Goal: Transaction & Acquisition: Purchase product/service

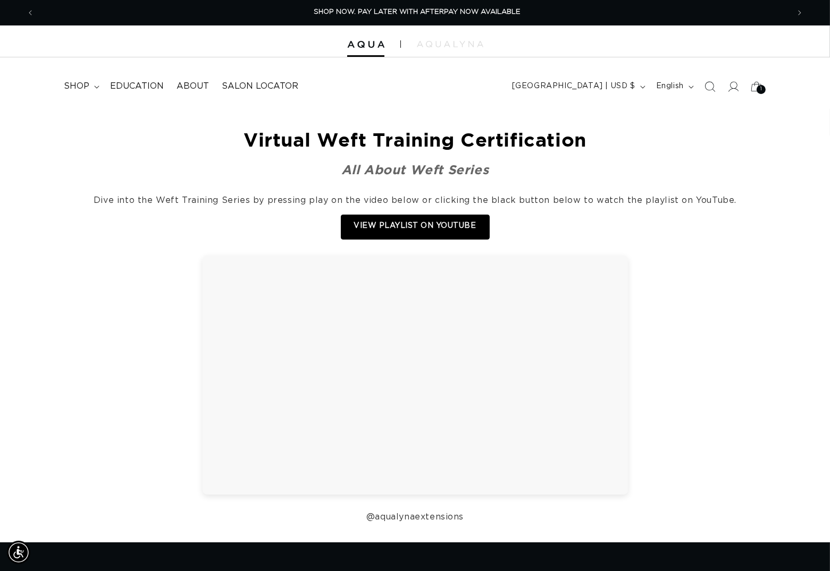
scroll to position [0, 1504]
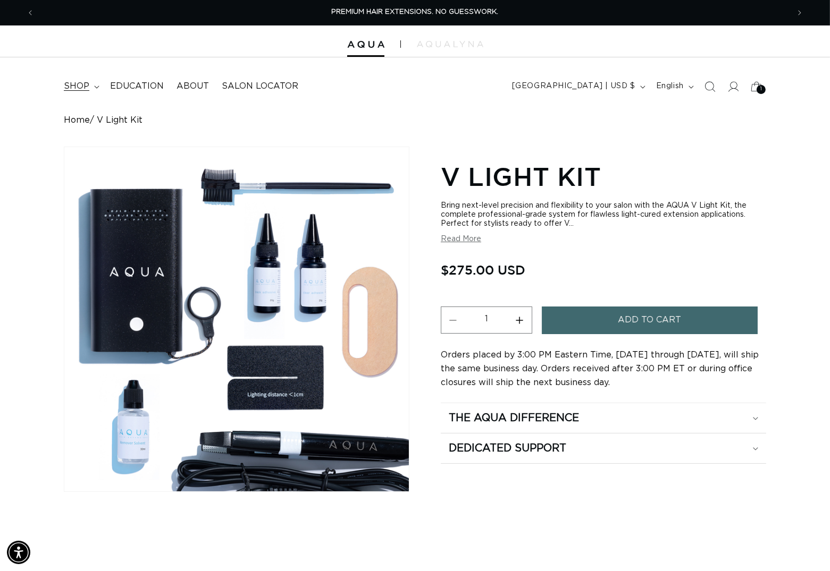
click at [84, 87] on span "shop" at bounding box center [77, 86] width 26 height 11
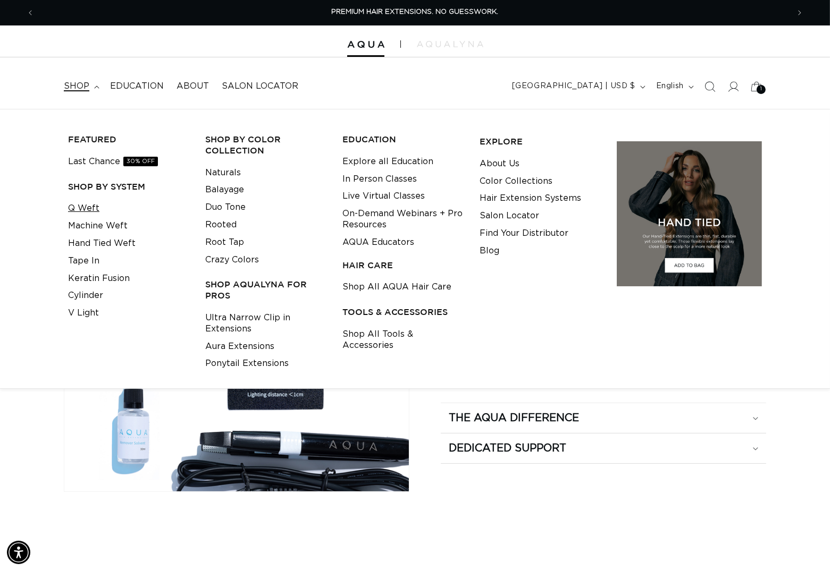
click at [89, 207] on link "Q Weft" at bounding box center [83, 209] width 31 height 18
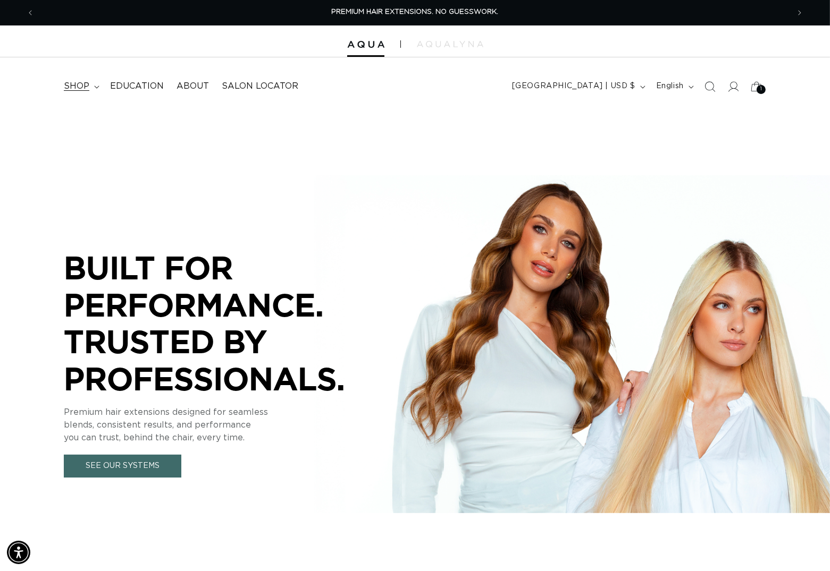
click at [89, 90] on span "shop" at bounding box center [77, 86] width 26 height 11
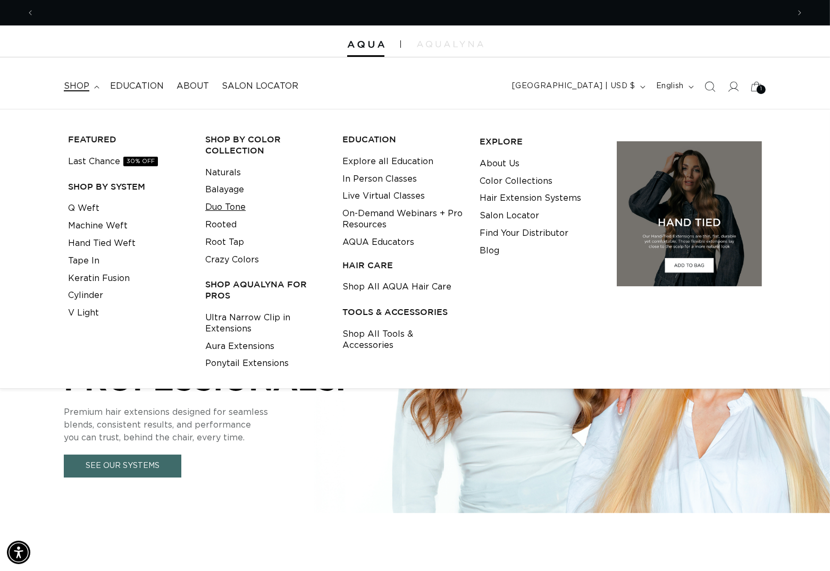
scroll to position [0, 752]
click at [222, 206] on link "Duo Tone" at bounding box center [225, 208] width 40 height 18
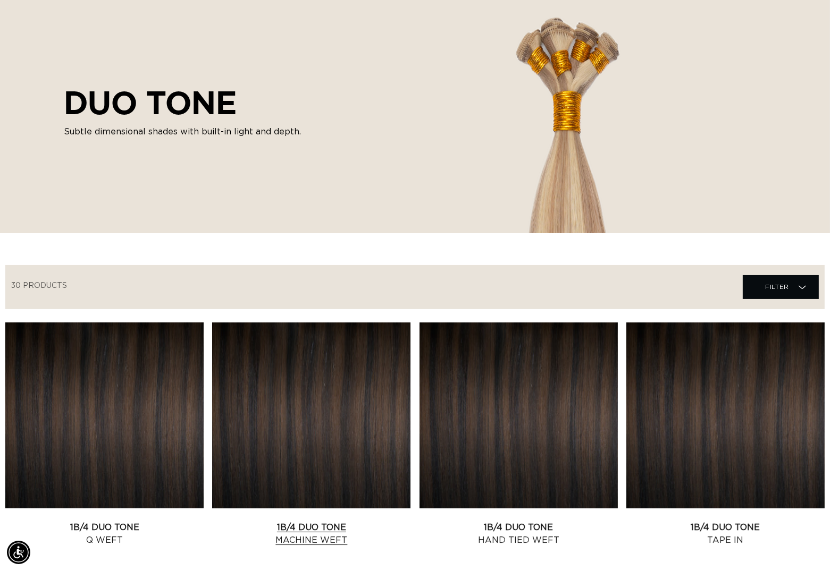
scroll to position [226, 0]
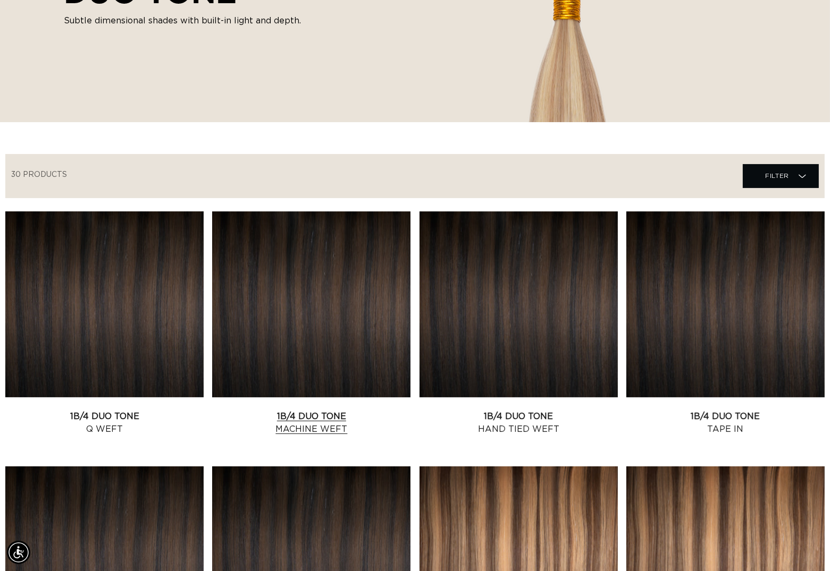
click at [282, 410] on link "1B/4 Duo Tone Machine Weft" at bounding box center [311, 423] width 198 height 26
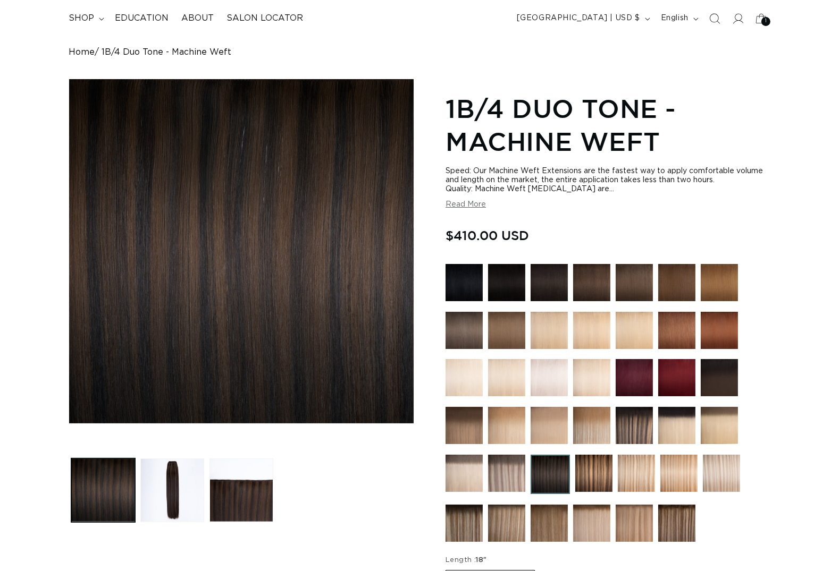
scroll to position [150, 0]
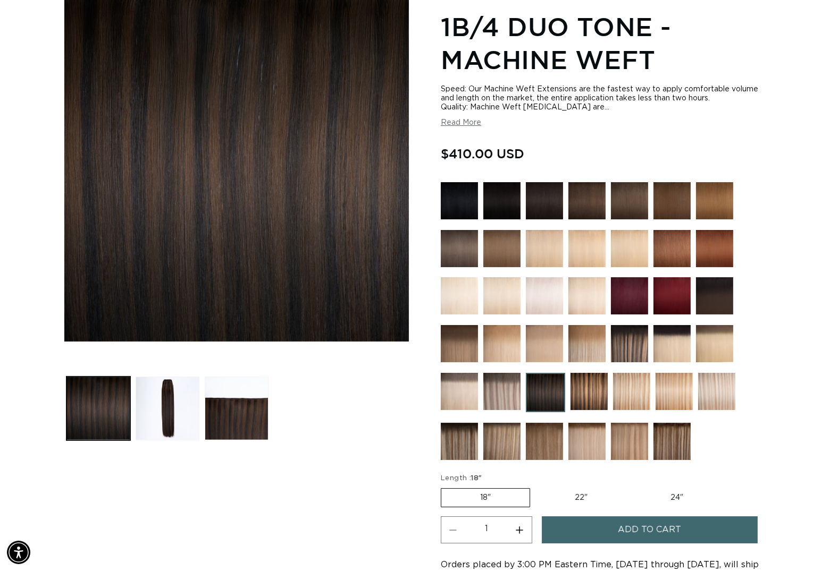
click at [621, 528] on button "Add to cart" at bounding box center [650, 530] width 216 height 27
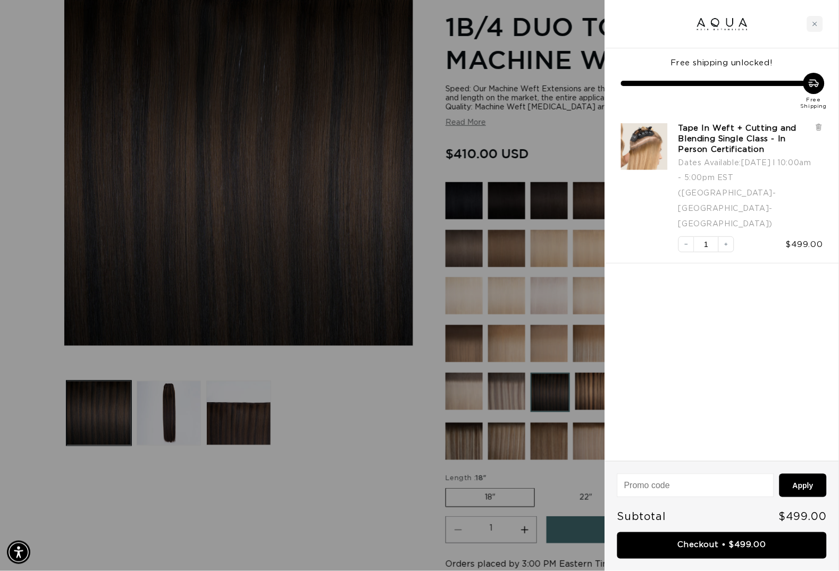
scroll to position [0, 761]
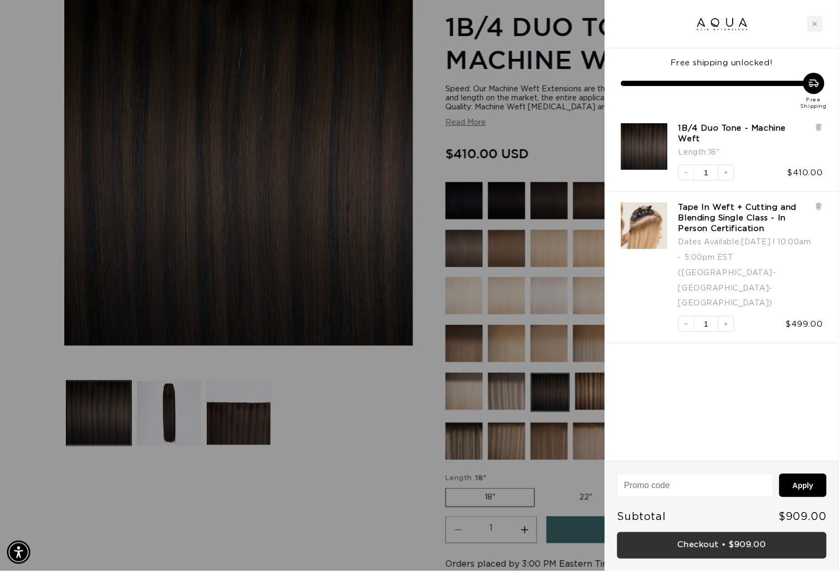
click at [696, 546] on link "Checkout • $909.00" at bounding box center [721, 546] width 209 height 27
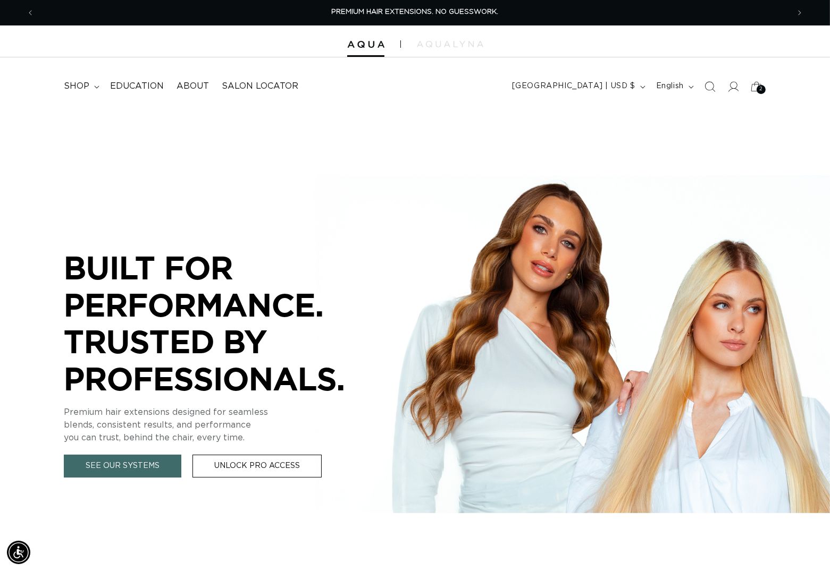
scroll to position [623, 0]
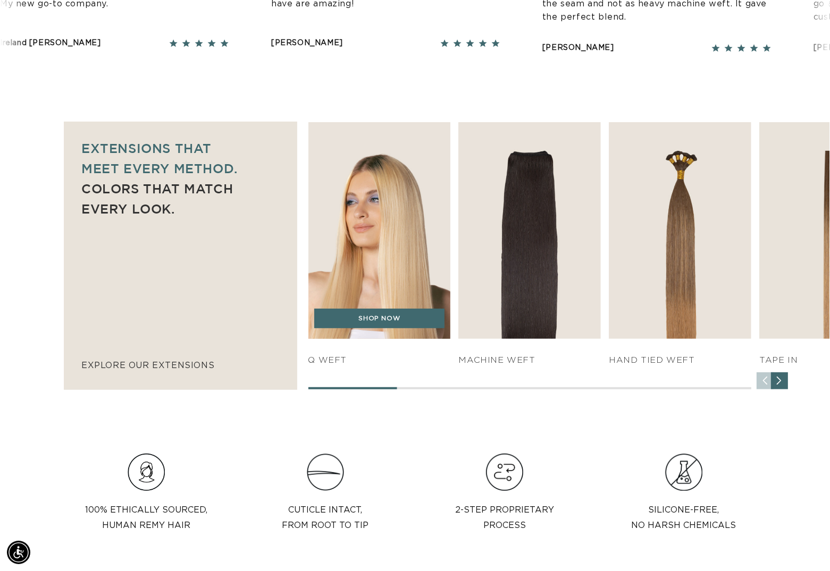
click at [378, 256] on img "1 / 7" at bounding box center [379, 231] width 149 height 228
click at [388, 324] on link "SHOP NOW" at bounding box center [379, 319] width 130 height 20
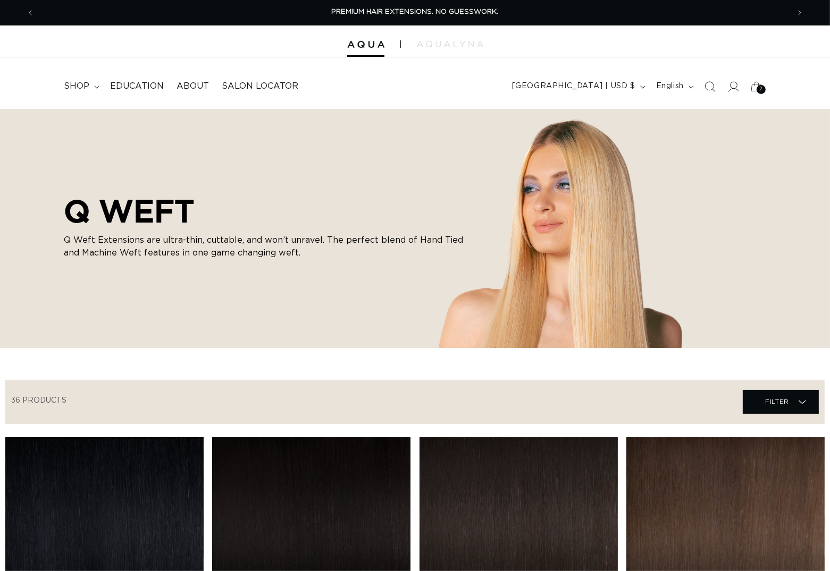
scroll to position [259, 0]
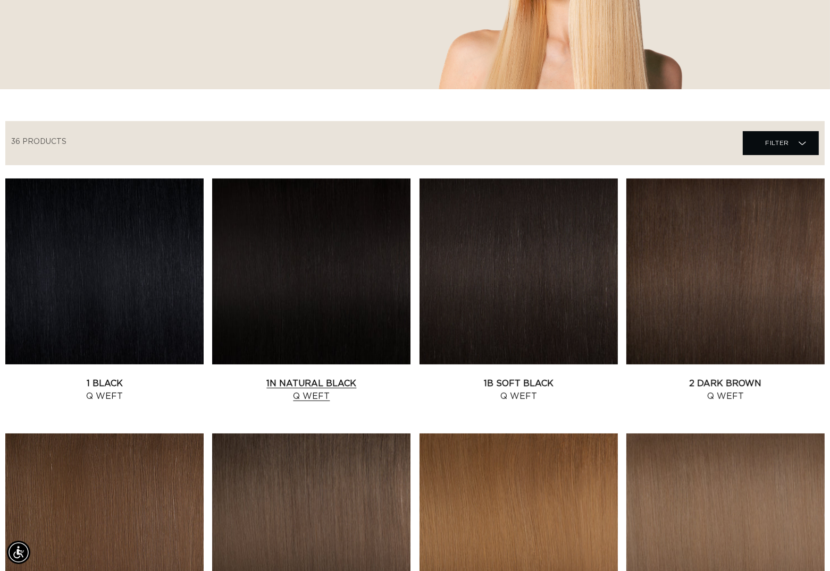
click at [299, 377] on link "1N Natural Black Q Weft" at bounding box center [311, 390] width 198 height 26
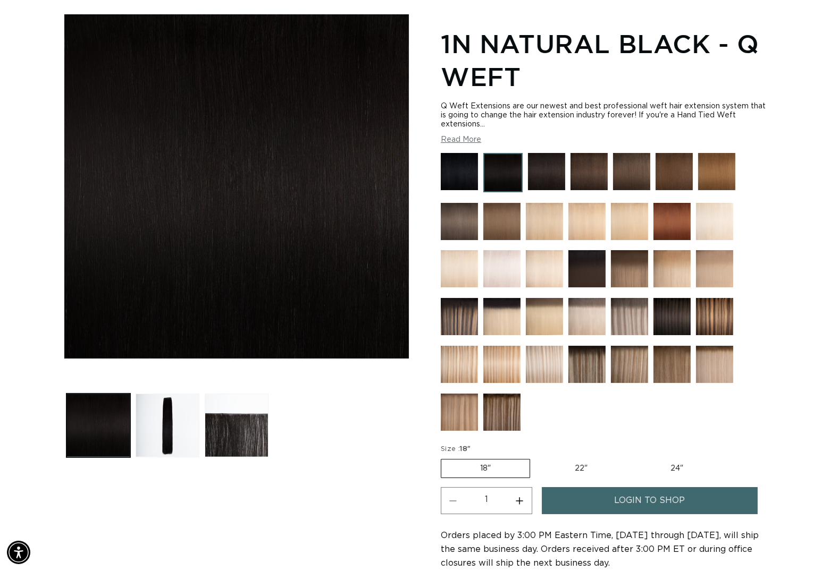
scroll to position [0, 752]
click at [642, 509] on span "login to shop" at bounding box center [649, 500] width 71 height 27
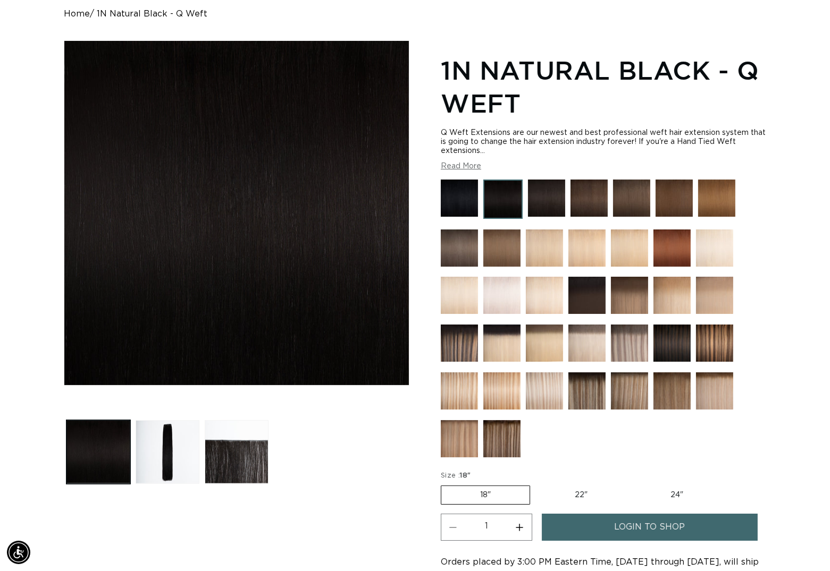
scroll to position [0, 1504]
click at [613, 530] on link "login to shop" at bounding box center [650, 527] width 216 height 27
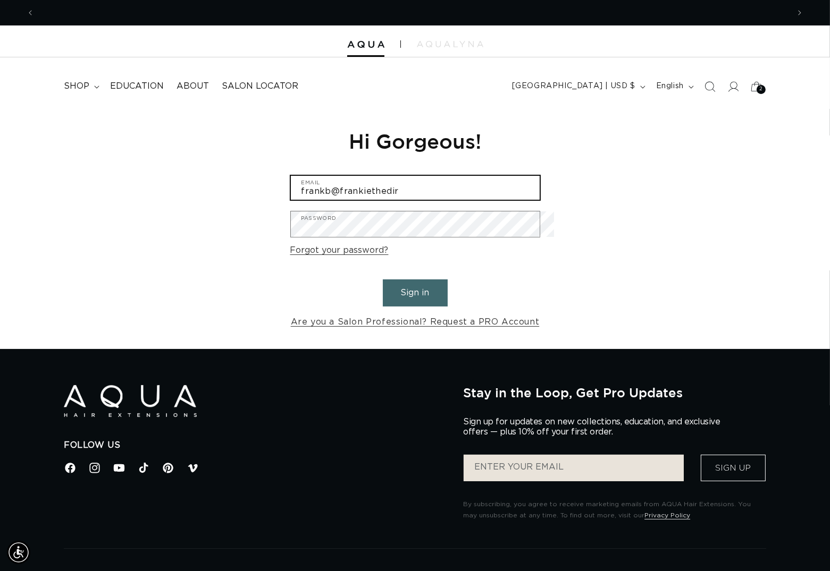
scroll to position [0, 752]
type input "[EMAIL_ADDRESS][DOMAIN_NAME]"
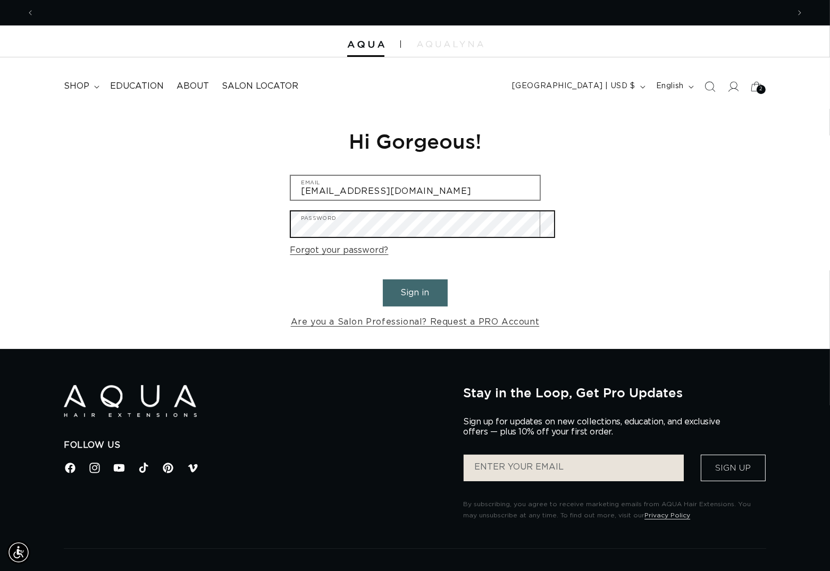
scroll to position [0, 1504]
click at [415, 298] on button "Sign in" at bounding box center [415, 293] width 65 height 27
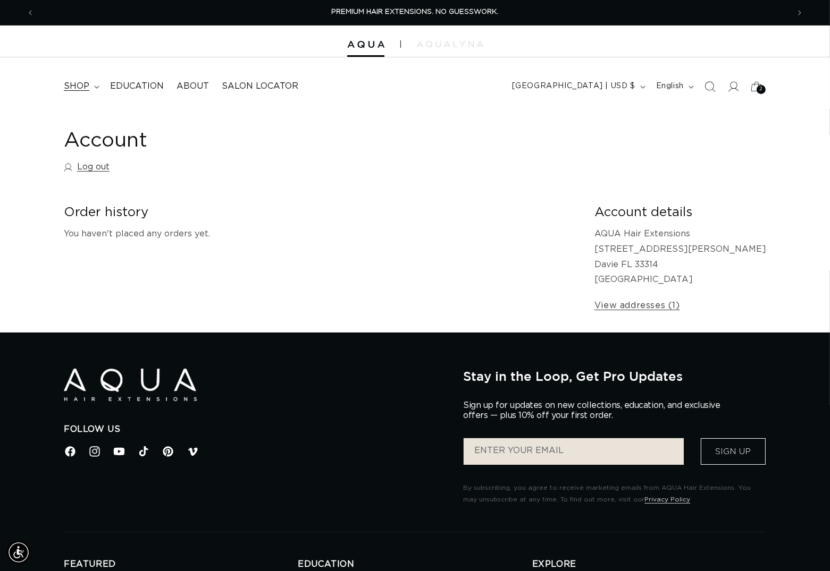
click at [94, 78] on summary "shop" at bounding box center [80, 86] width 46 height 24
click at [83, 84] on span "shop" at bounding box center [77, 86] width 26 height 11
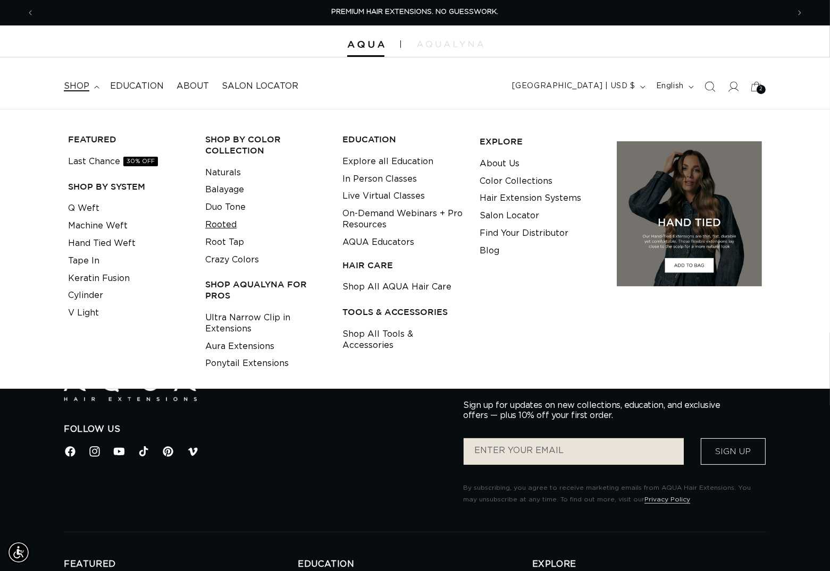
click at [221, 220] on link "Rooted" at bounding box center [220, 225] width 31 height 18
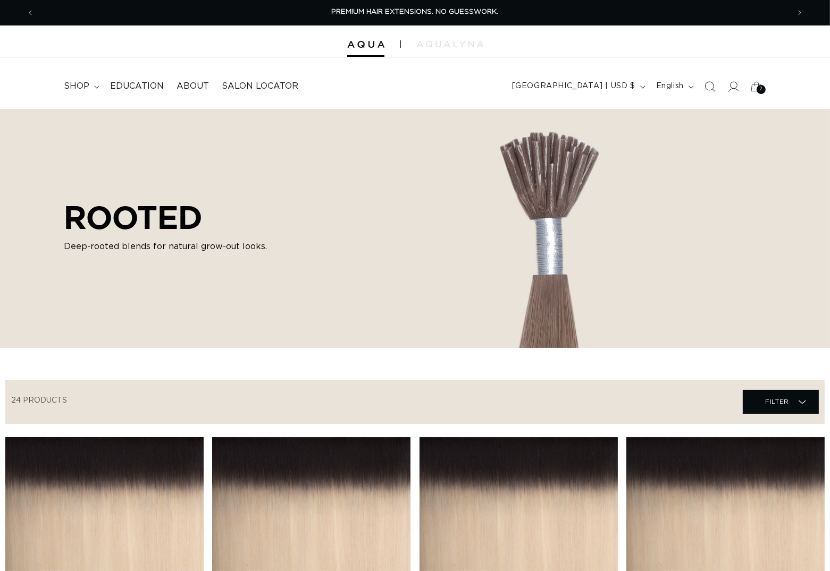
scroll to position [388, 0]
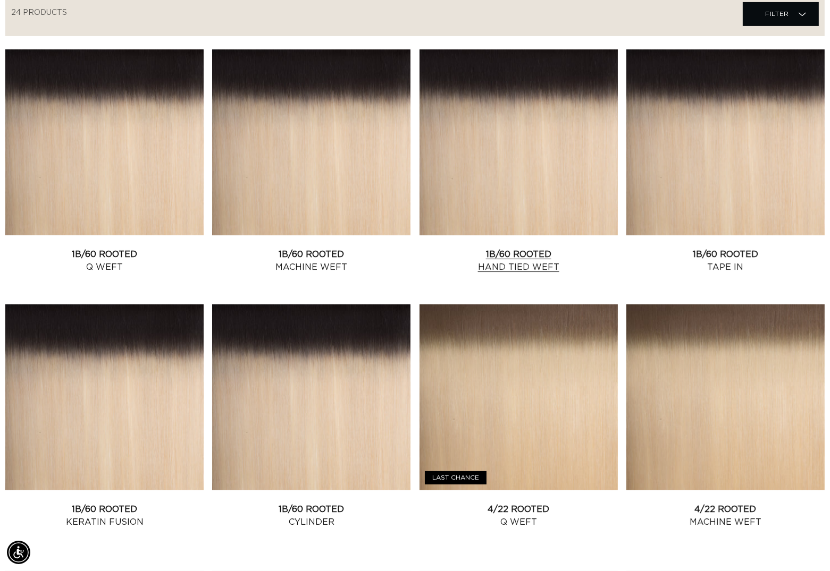
click at [506, 248] on link "1B/60 Rooted Hand Tied Weft" at bounding box center [518, 261] width 198 height 26
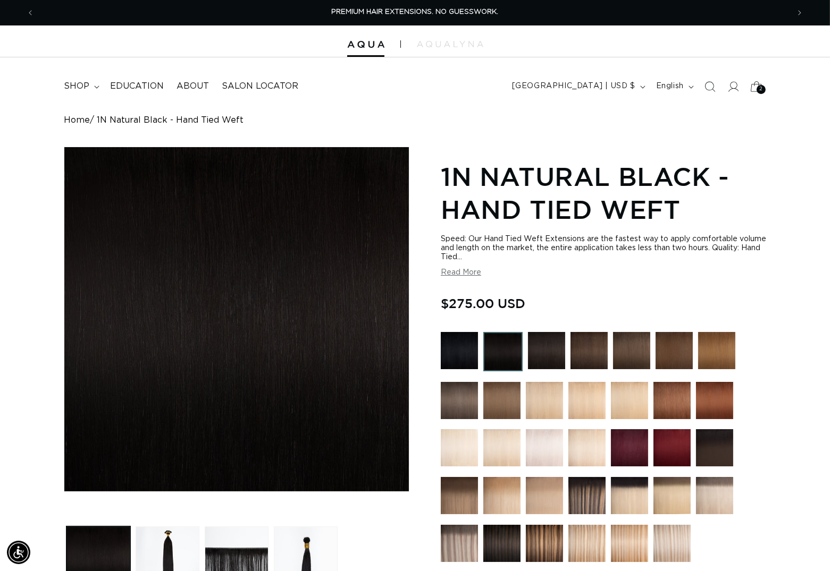
click at [744, 96] on icon at bounding box center [756, 86] width 25 height 25
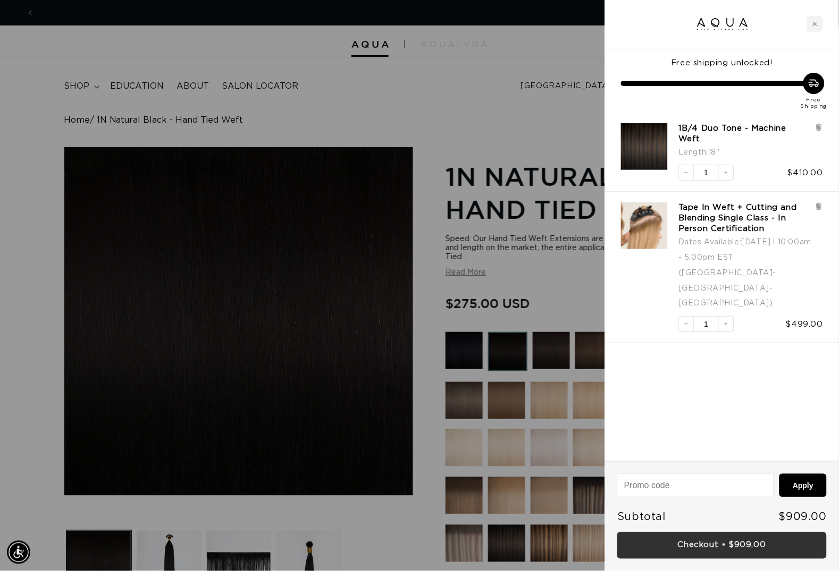
click at [773, 548] on link "Checkout • $909.00" at bounding box center [721, 546] width 209 height 27
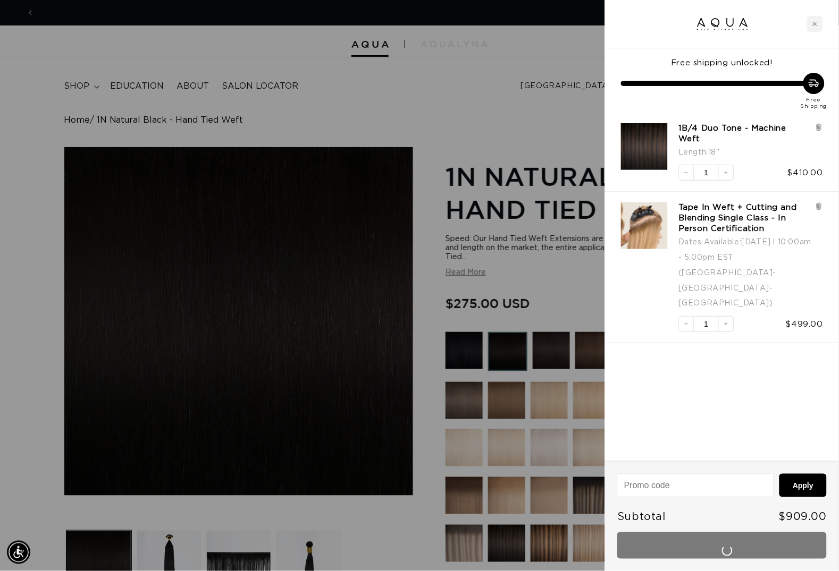
scroll to position [0, 761]
